Goal: Information Seeking & Learning: Find specific fact

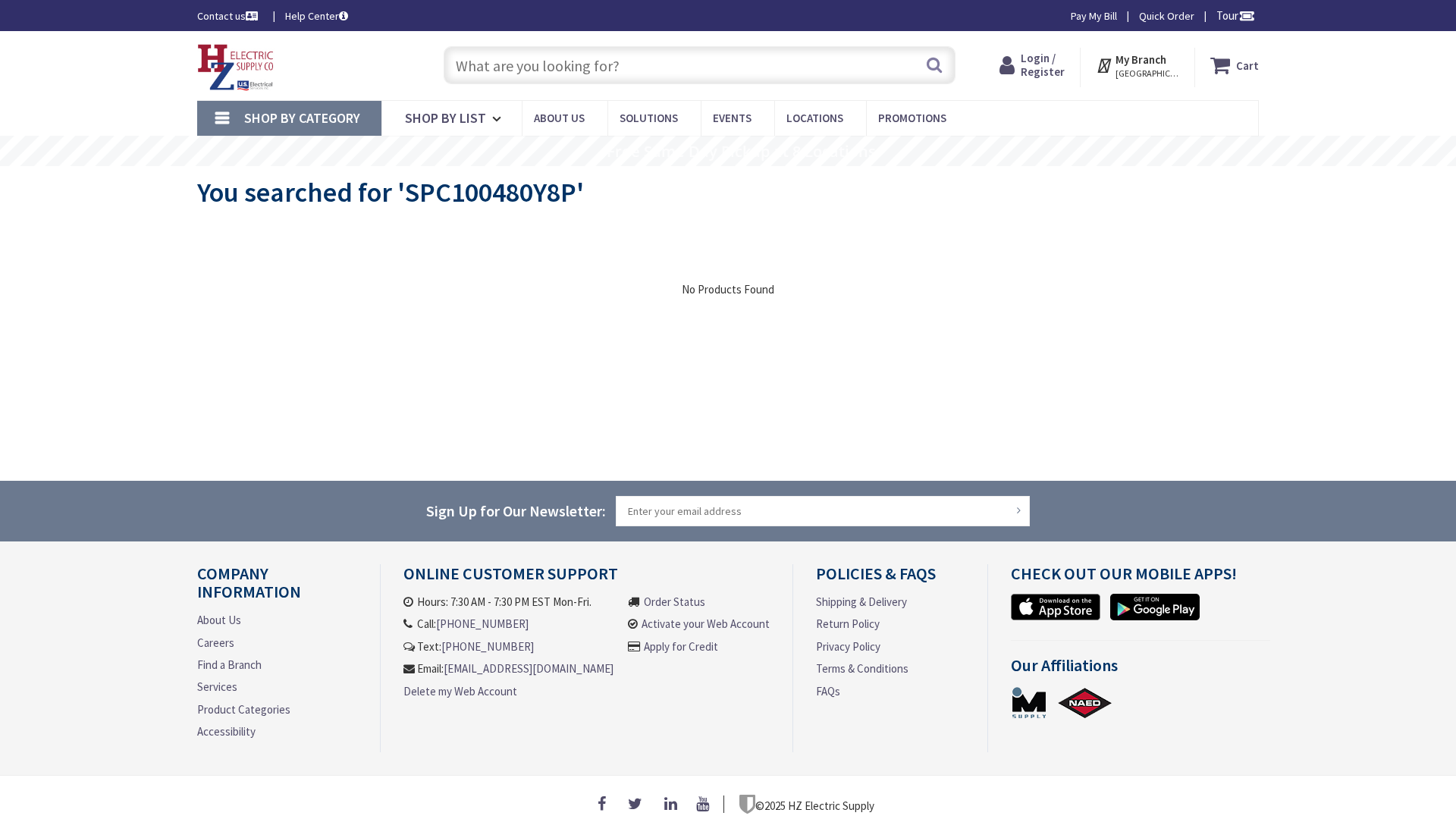
type input "Main St, Southbridge, MA 01550, USA"
